Goal: Ask a question: Seek information or help from site administrators or community

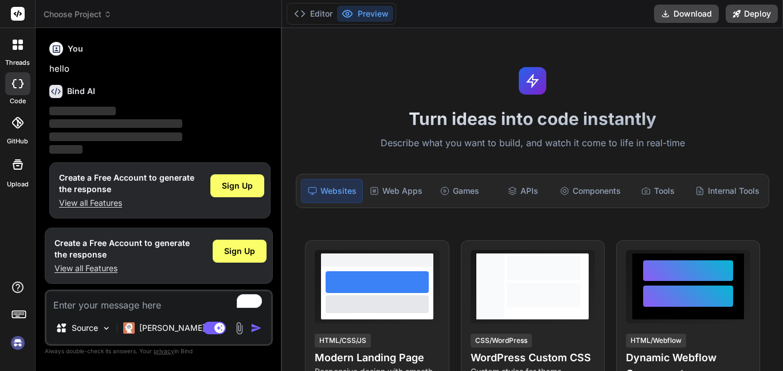
type textarea "x"
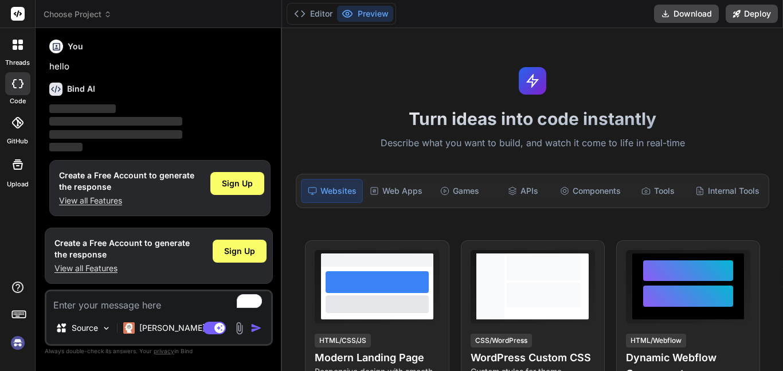
click at [61, 86] on icon at bounding box center [55, 89] width 13 height 13
click at [108, 295] on textarea "To enrich screen reader interactions, please activate Accessibility in Grammarl…" at bounding box center [158, 301] width 225 height 21
type textarea "D"
type textarea "x"
type textarea "Do"
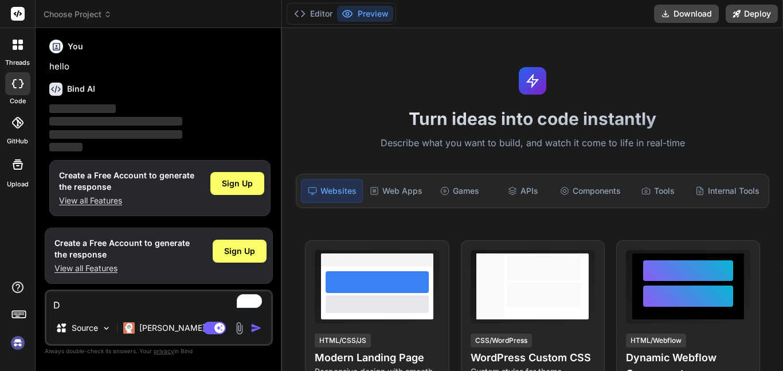
type textarea "x"
type textarea "Do"
type textarea "x"
type textarea "Do I"
type textarea "x"
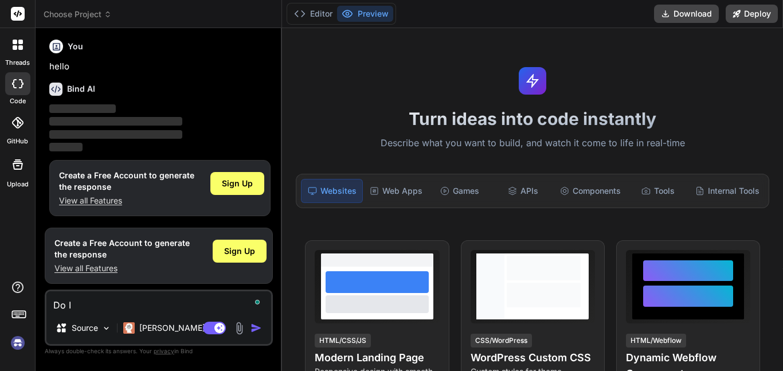
type textarea "Do I"
type textarea "x"
type textarea "Do I h"
type textarea "x"
type textarea "Do I ha"
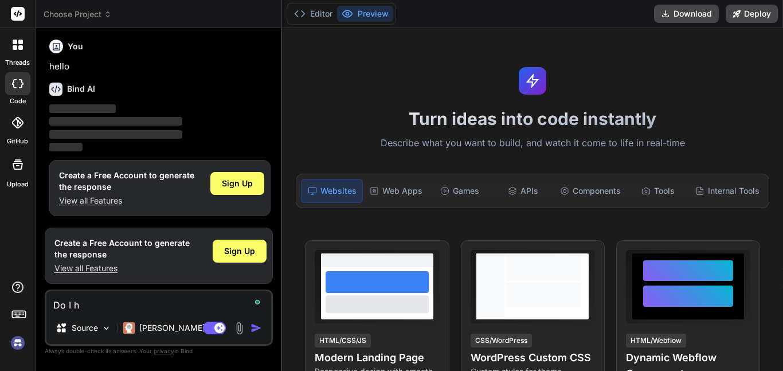
type textarea "x"
type textarea "Do I hav"
type textarea "x"
type textarea "Do I have"
type textarea "x"
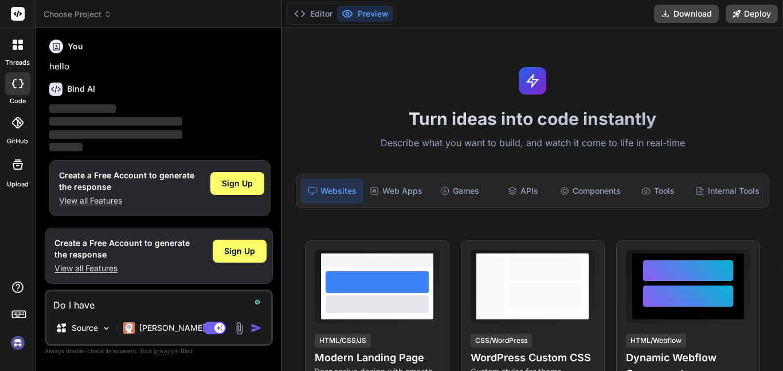
type textarea "Do I have"
type textarea "x"
type textarea "Do I have l"
type textarea "x"
type textarea "Do I have li"
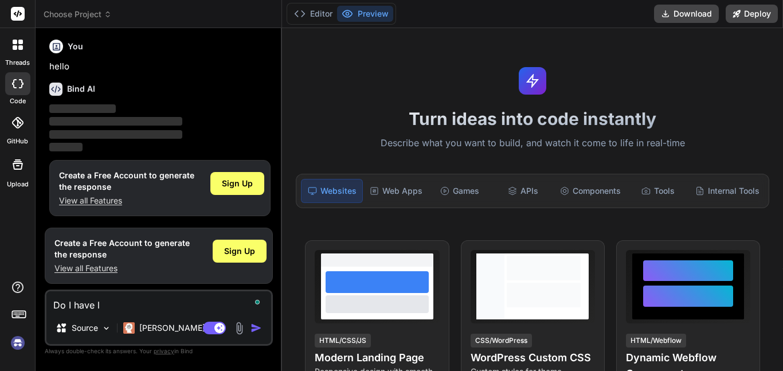
type textarea "x"
type textarea "Do I have lim"
type textarea "x"
type textarea "Do I have limi"
type textarea "x"
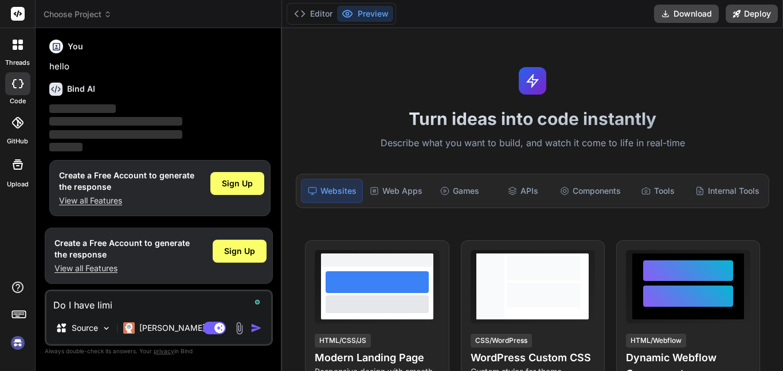
type textarea "Do I have limit"
type textarea "x"
type textarea "Do I have limite"
type textarea "x"
type textarea "Do I have limited"
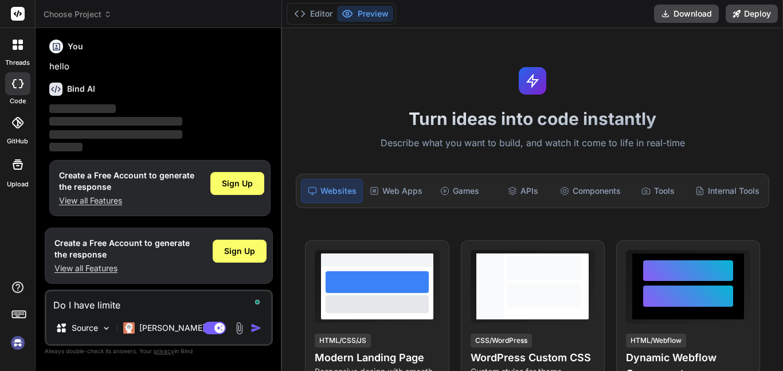
type textarea "x"
type textarea "Do I have limited"
type textarea "x"
type textarea "Do I have limited c"
type textarea "x"
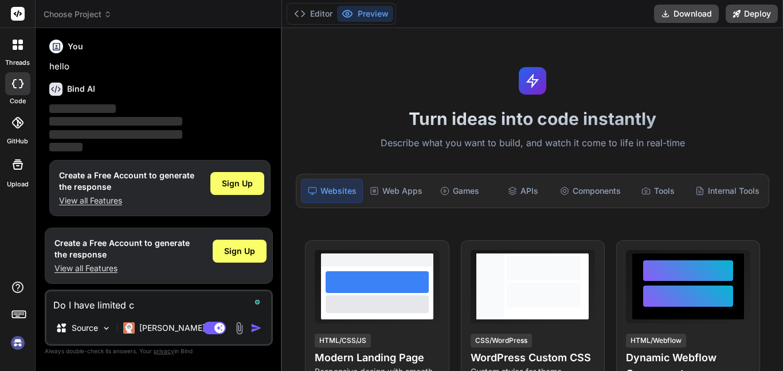
type textarea "Do I have limited cr"
type textarea "x"
type textarea "Do I have limited cre"
type textarea "x"
type textarea "Do I have limited cred"
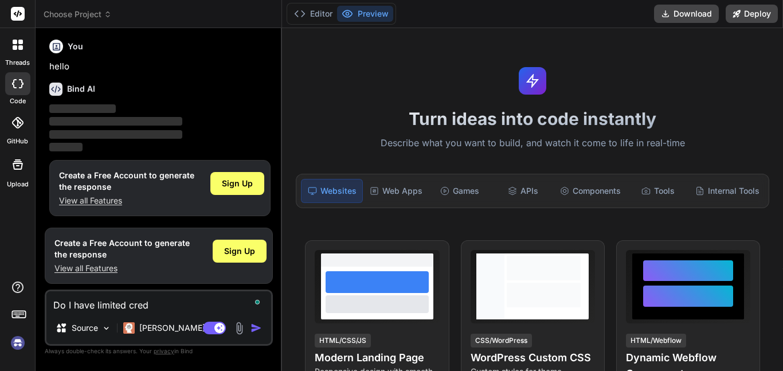
type textarea "x"
type textarea "Do I have limited credi"
type textarea "x"
type textarea "Do I have limited credit"
type textarea "x"
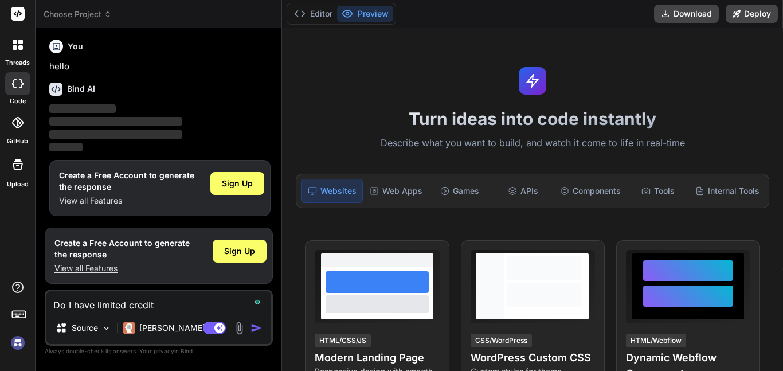
type textarea "Do I have limited credits"
type textarea "x"
type textarea "Do I have limited credits?"
type textarea "x"
type textarea "Do I have limited credits?"
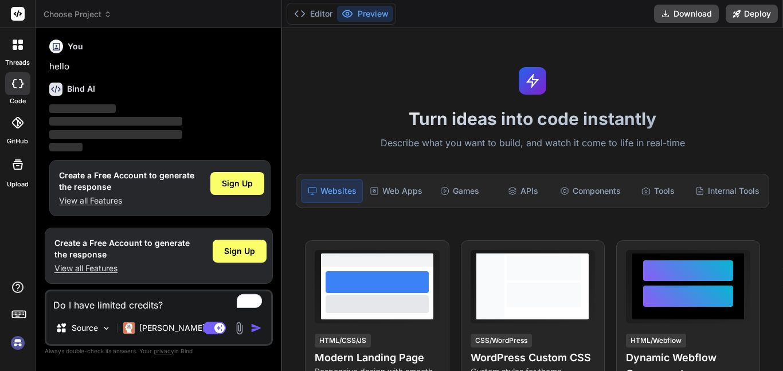
click at [256, 325] on img "button" at bounding box center [256, 327] width 11 height 11
click at [7, 45] on div at bounding box center [18, 45] width 24 height 24
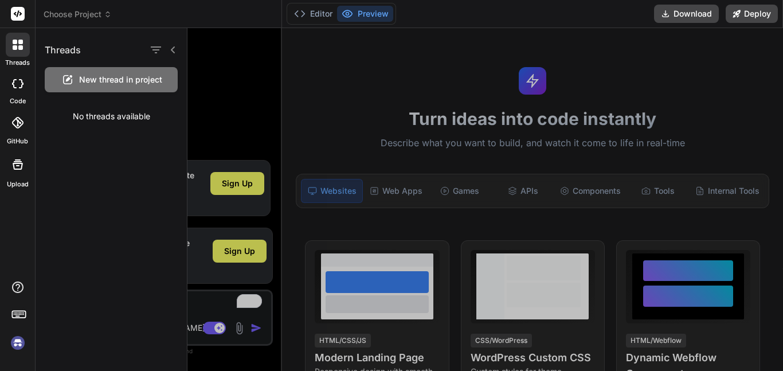
click at [18, 41] on icon at bounding box center [20, 42] width 5 height 5
click at [290, 135] on div at bounding box center [485, 199] width 596 height 343
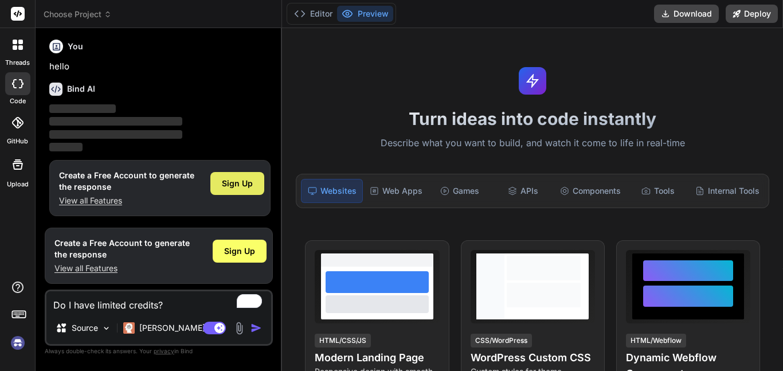
click at [232, 187] on span "Sign Up" at bounding box center [237, 183] width 31 height 11
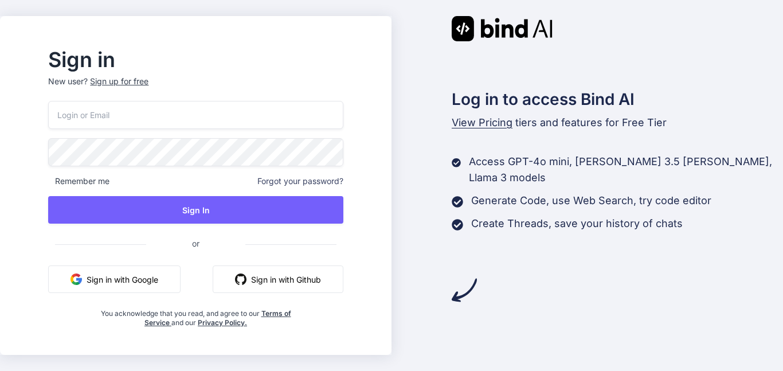
click at [217, 122] on input "email" at bounding box center [195, 115] width 295 height 28
click at [148, 80] on div "Sign up for free" at bounding box center [119, 81] width 58 height 11
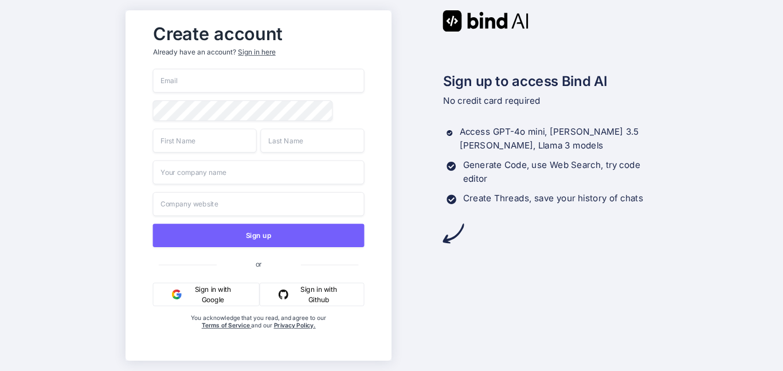
click at [192, 85] on input "email" at bounding box center [258, 81] width 212 height 24
click at [297, 200] on input "text" at bounding box center [258, 204] width 212 height 24
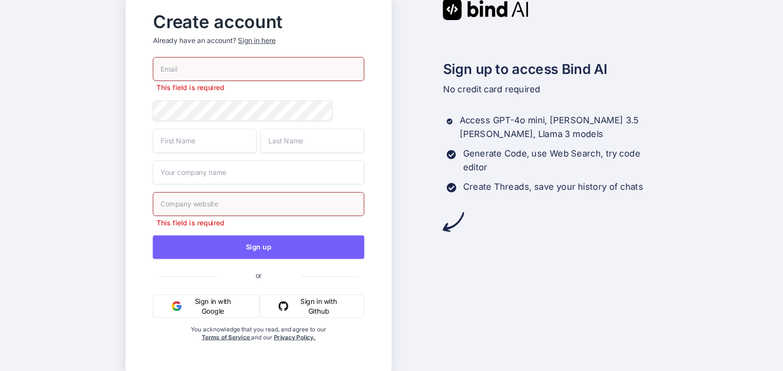
click at [319, 179] on input "text" at bounding box center [258, 173] width 212 height 24
click at [303, 147] on input "text" at bounding box center [312, 140] width 104 height 24
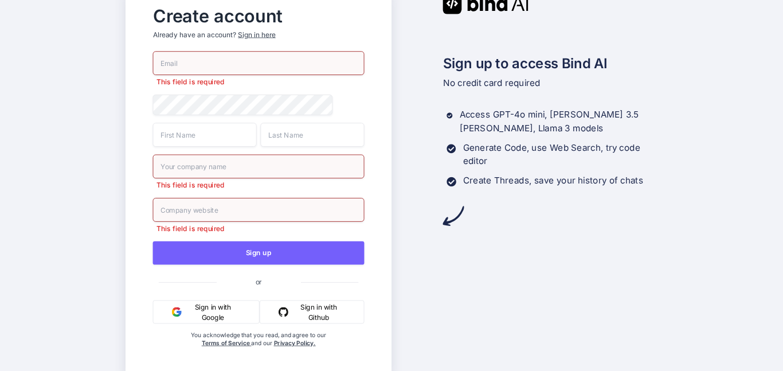
click at [589, 104] on div "Sign up to access Bind AI No credit card required Access GPT-4o mini, Claude 3.…" at bounding box center [525, 110] width 266 height 234
